Goal: Information Seeking & Learning: Check status

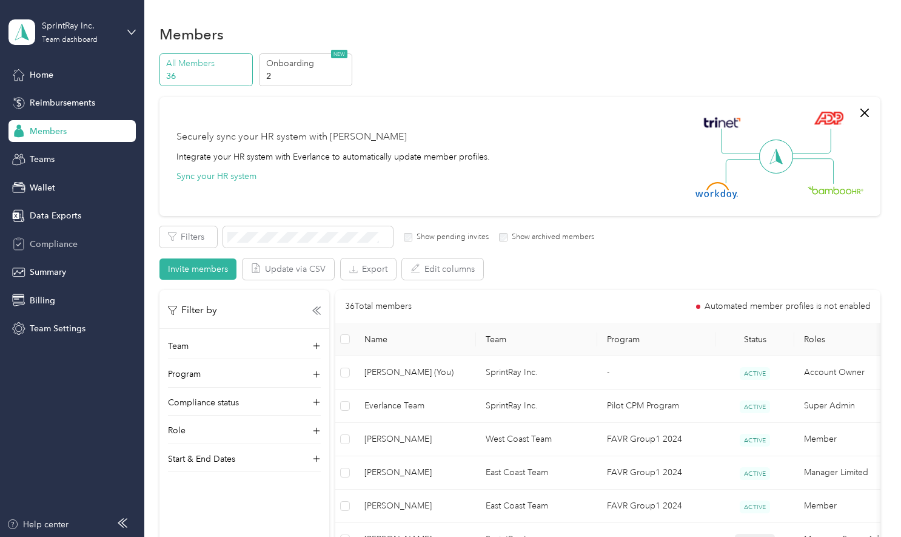
click at [64, 243] on span "Compliance" at bounding box center [54, 244] width 48 height 13
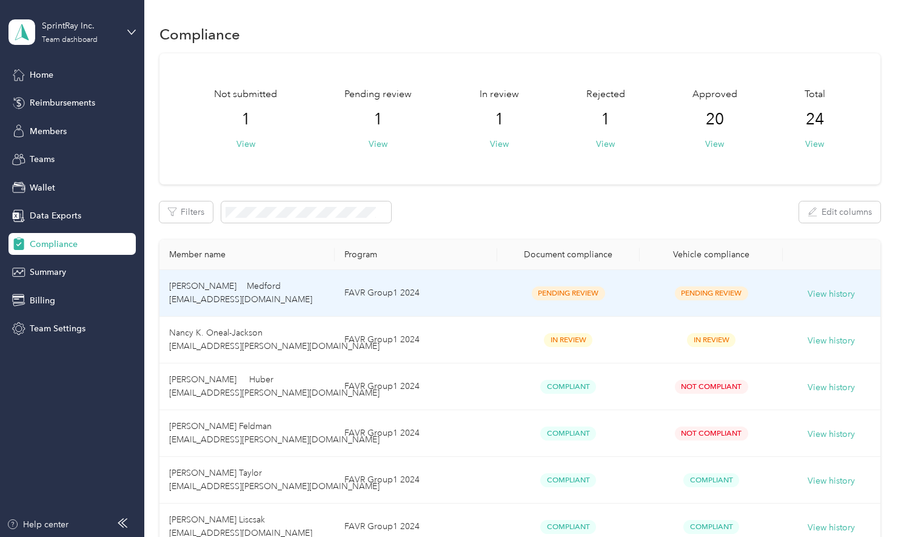
click at [467, 303] on td "FAVR Group1 2024" at bounding box center [416, 293] width 162 height 47
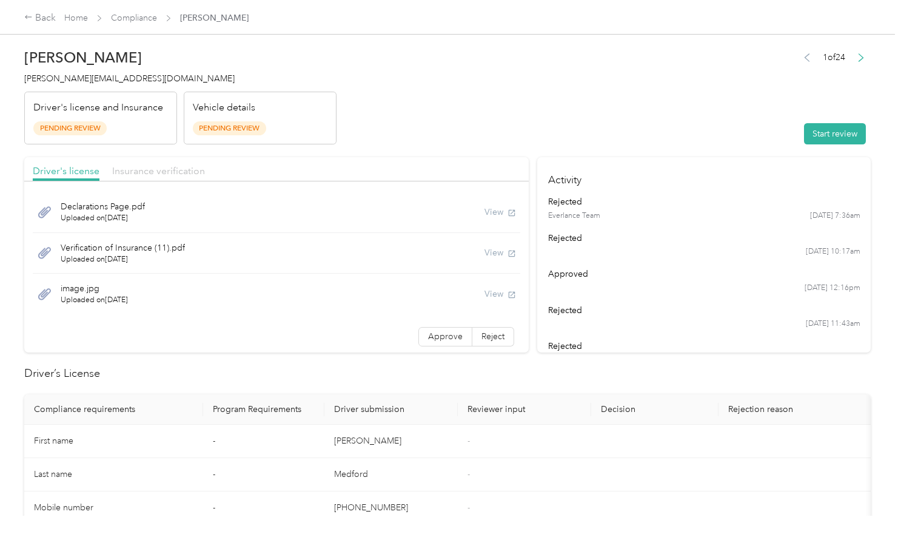
click at [171, 173] on span "Insurance verification" at bounding box center [158, 171] width 93 height 12
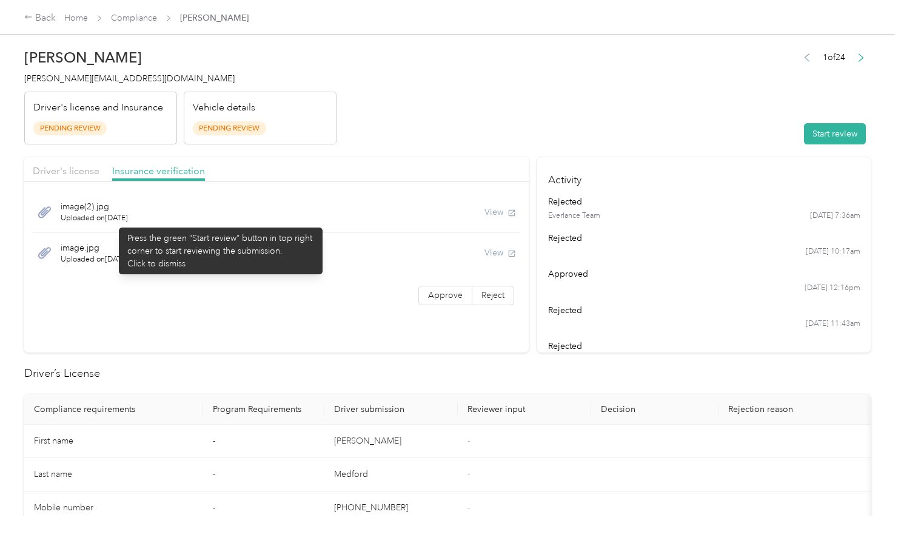
click at [113, 221] on span "Uploaded on [DATE]" at bounding box center [94, 218] width 67 height 11
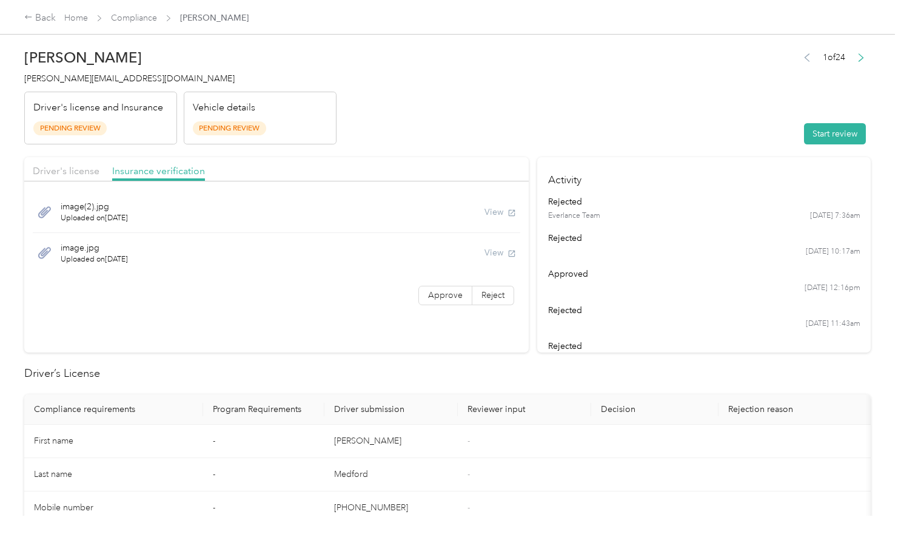
click at [84, 158] on div "Driver's license Insurance verification" at bounding box center [276, 169] width 504 height 24
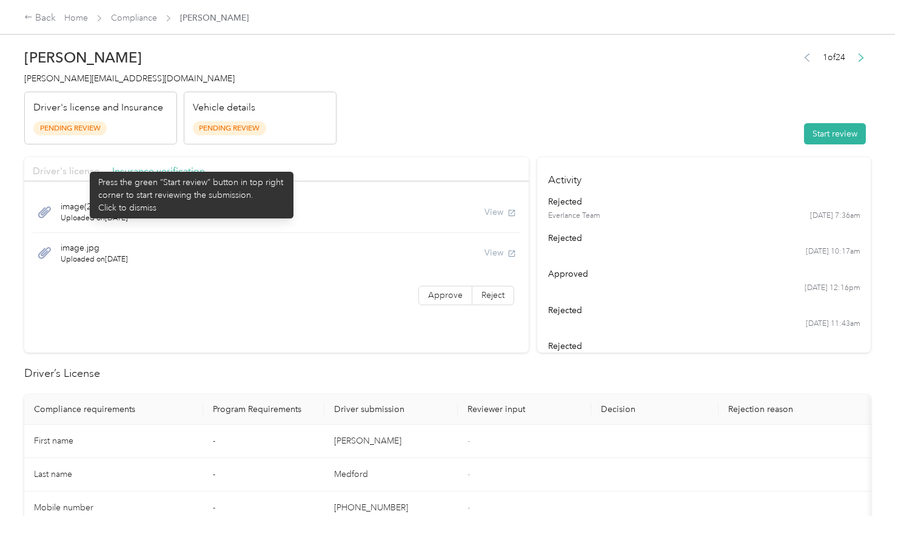
click at [84, 166] on span "Driver's license" at bounding box center [66, 171] width 67 height 12
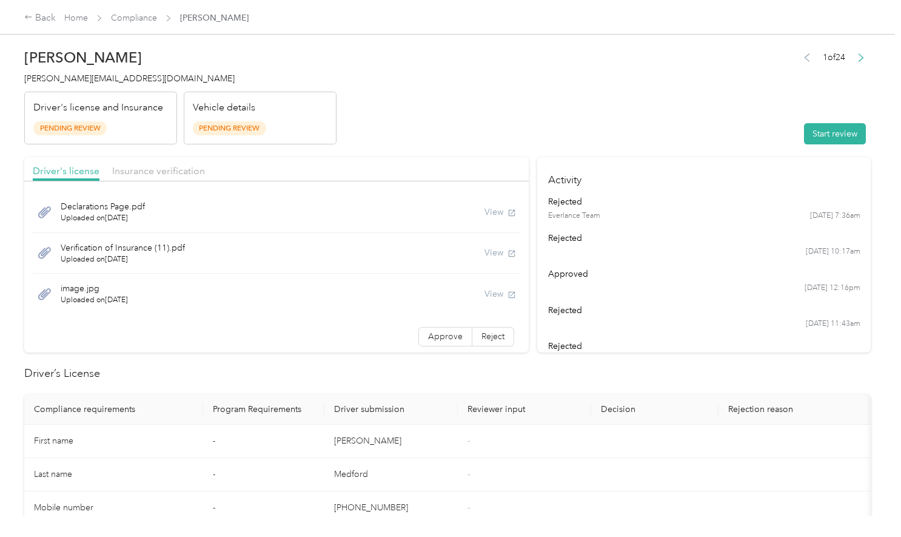
click at [88, 212] on span "Declarations Page.pdf" at bounding box center [103, 206] width 84 height 13
click at [77, 19] on link "Home" at bounding box center [76, 18] width 24 height 10
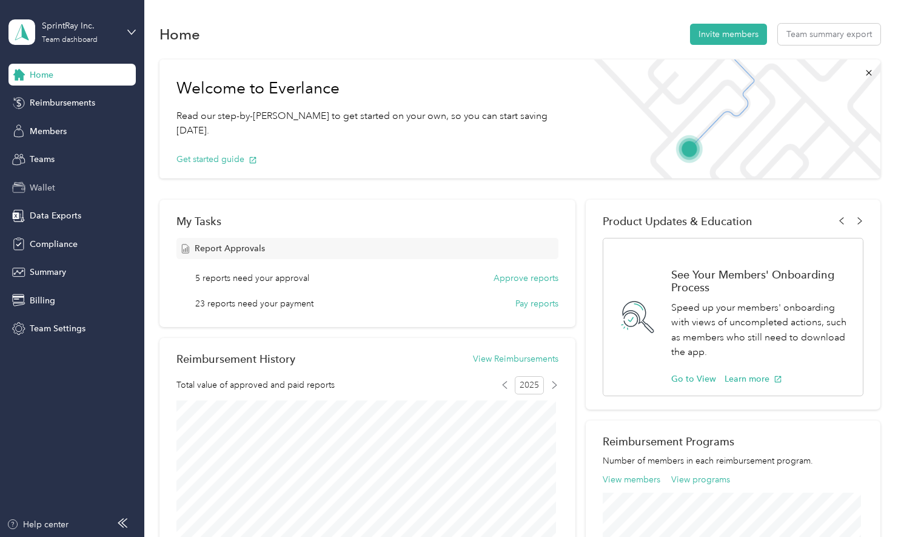
click at [45, 186] on span "Wallet" at bounding box center [42, 187] width 25 height 13
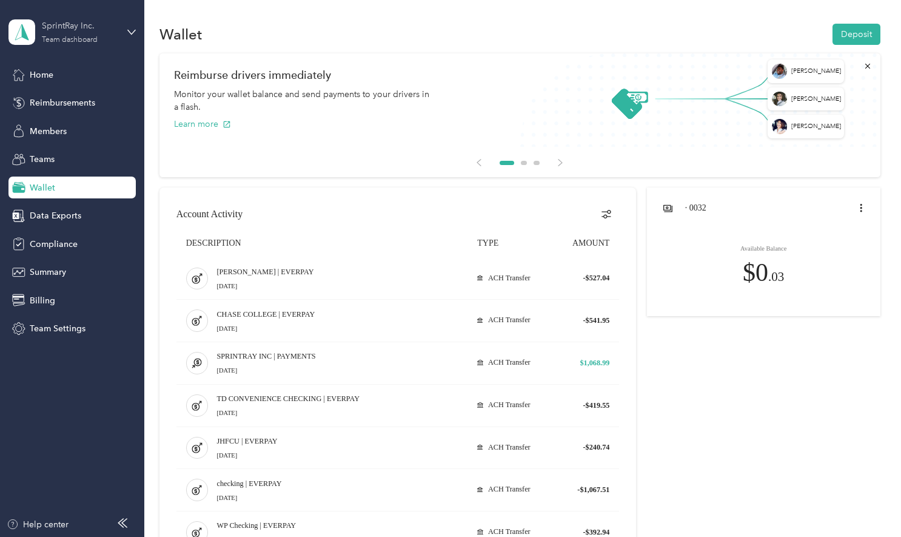
click at [107, 41] on div "SprintRay Inc. Team dashboard" at bounding box center [80, 31] width 76 height 24
click at [59, 154] on div "Log out" at bounding box center [42, 155] width 47 height 13
